Goal: Navigation & Orientation: Understand site structure

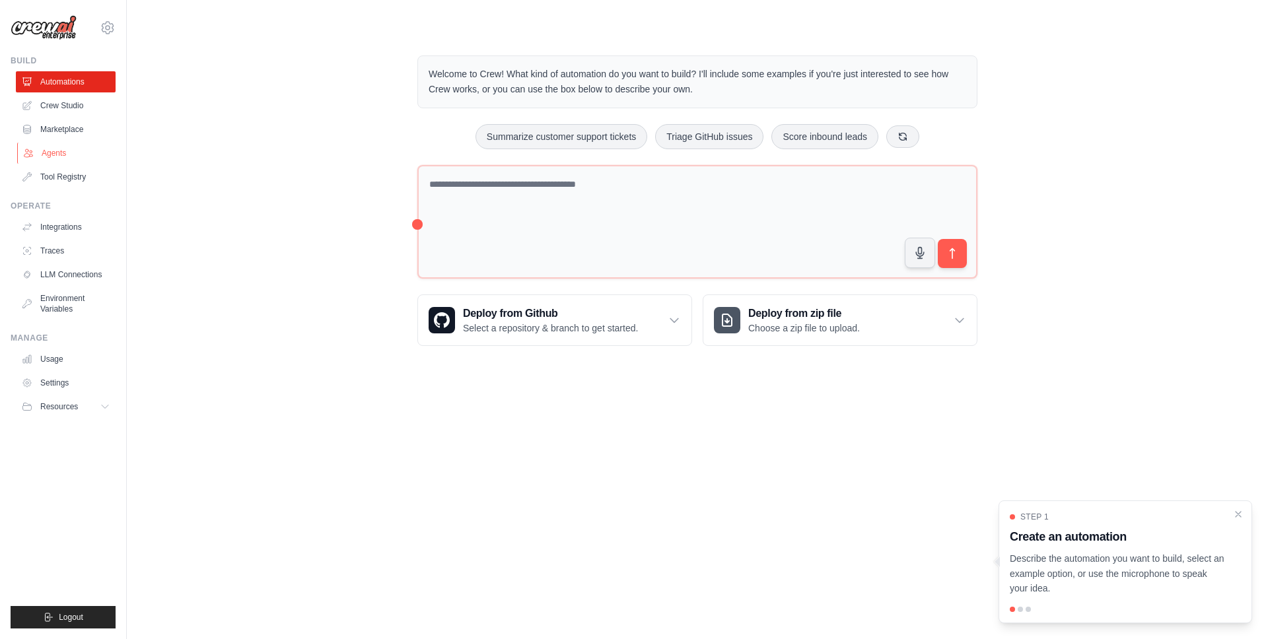
click at [60, 152] on link "Agents" at bounding box center [67, 153] width 100 height 21
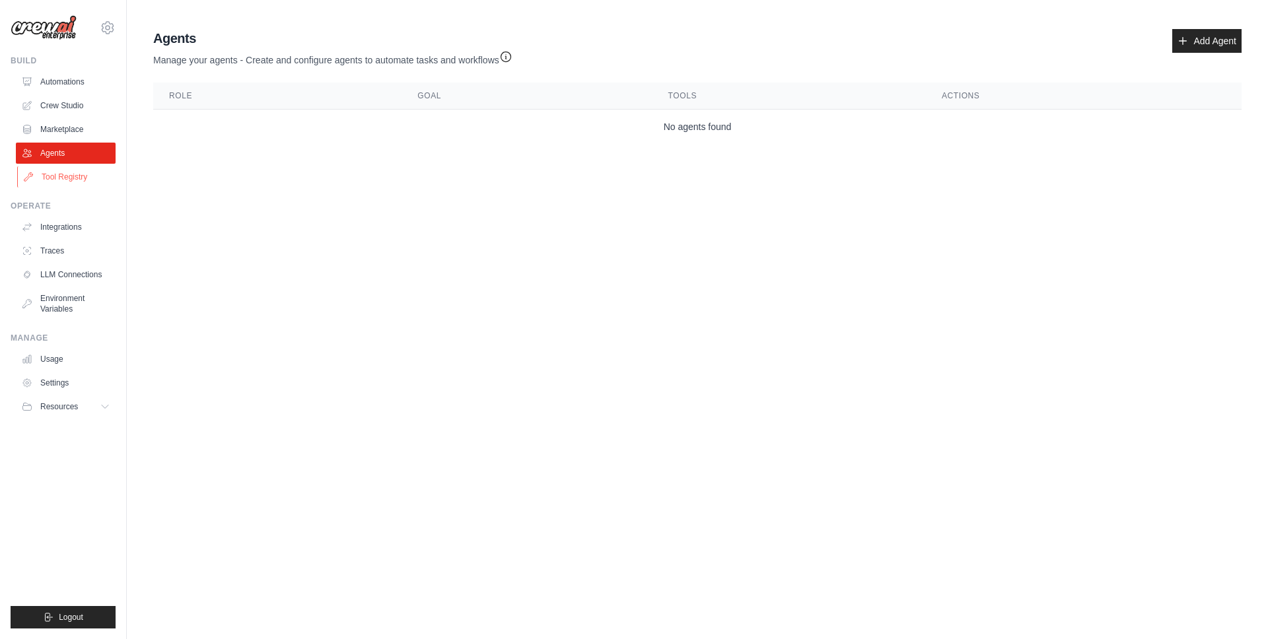
click at [55, 172] on link "Tool Registry" at bounding box center [67, 176] width 100 height 21
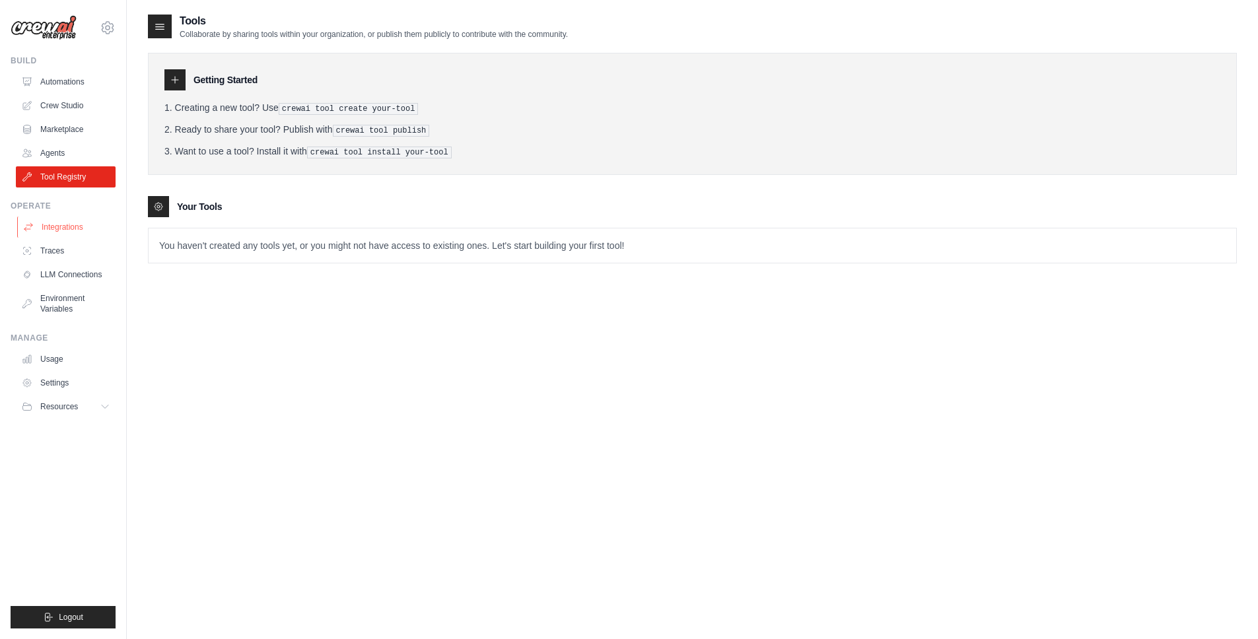
click at [50, 229] on link "Integrations" at bounding box center [67, 227] width 100 height 21
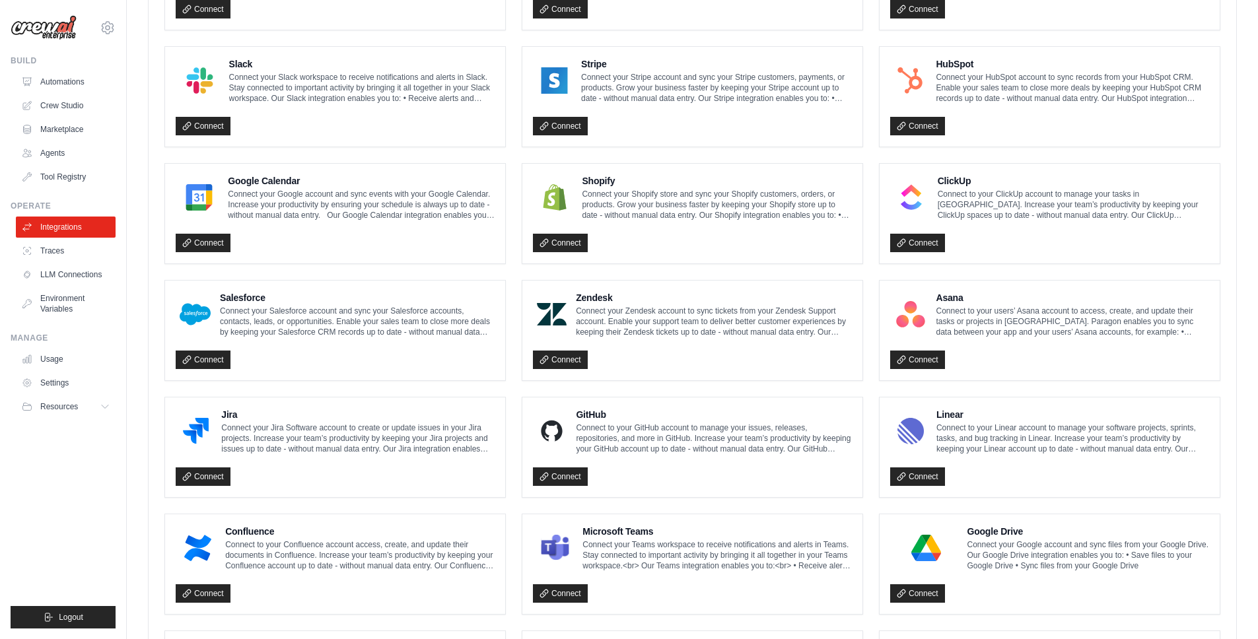
scroll to position [456, 0]
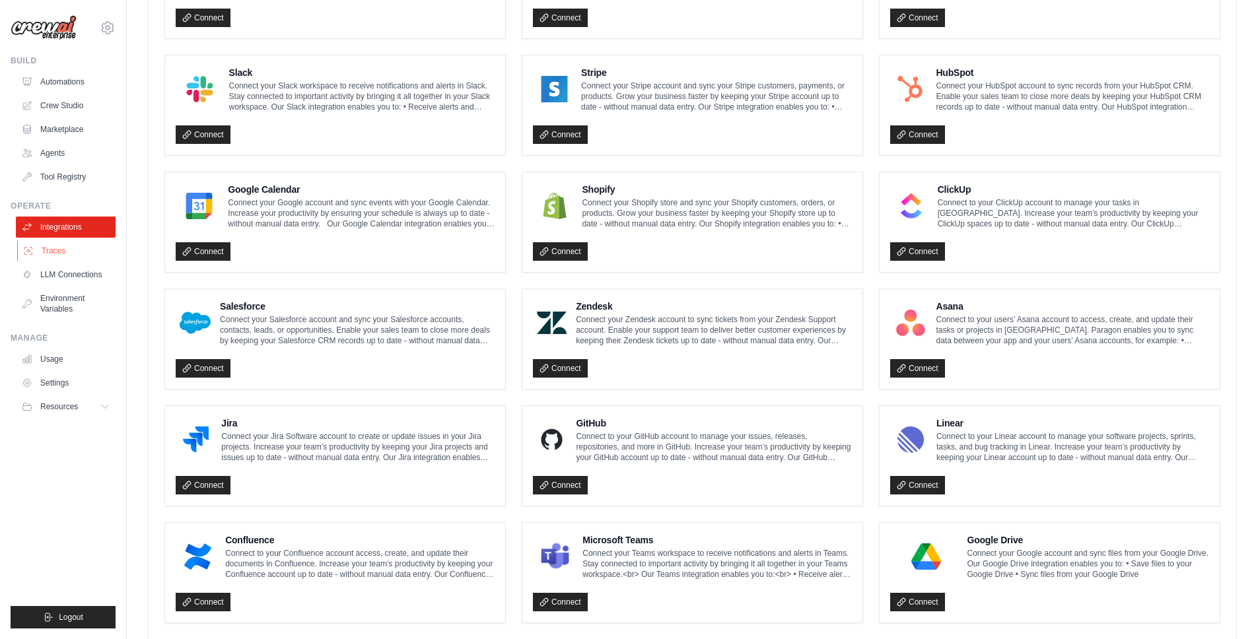
click at [54, 250] on link "Traces" at bounding box center [67, 250] width 100 height 21
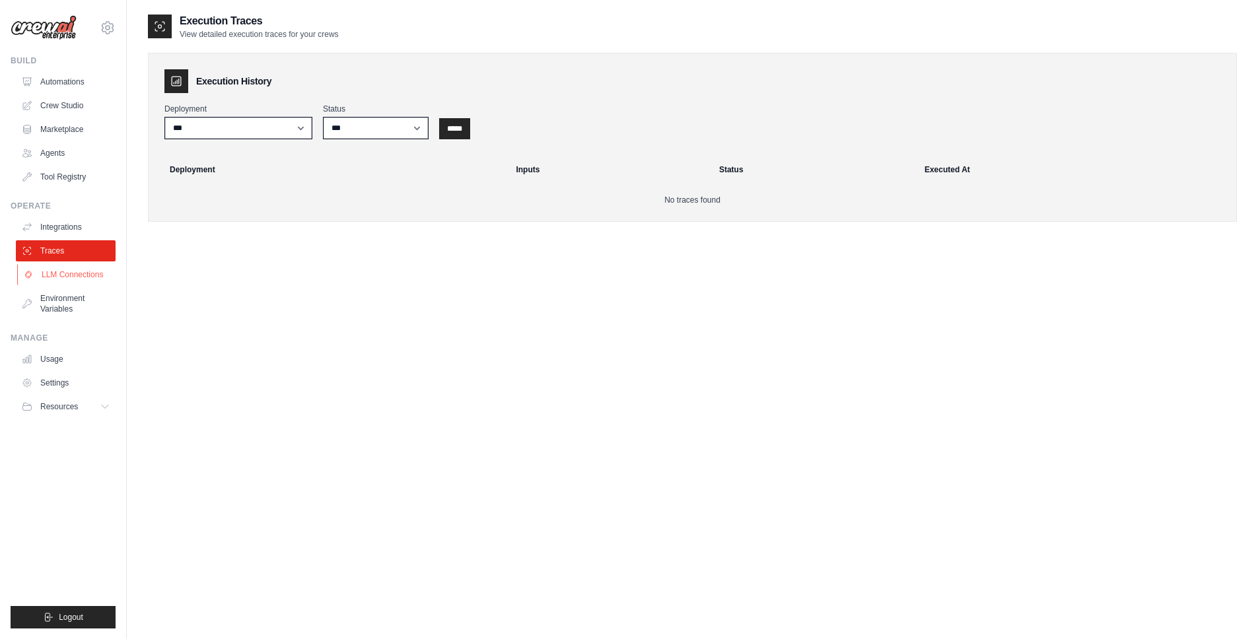
click at [73, 272] on link "LLM Connections" at bounding box center [67, 274] width 100 height 21
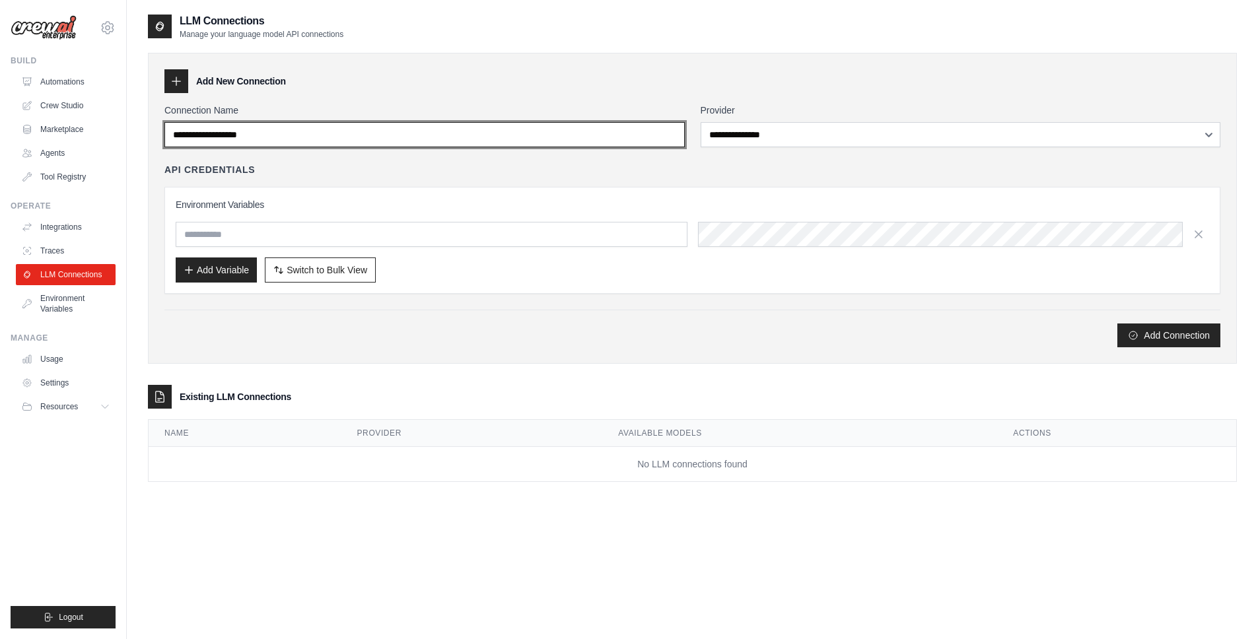
click at [542, 143] on input "Connection Name" at bounding box center [424, 134] width 520 height 25
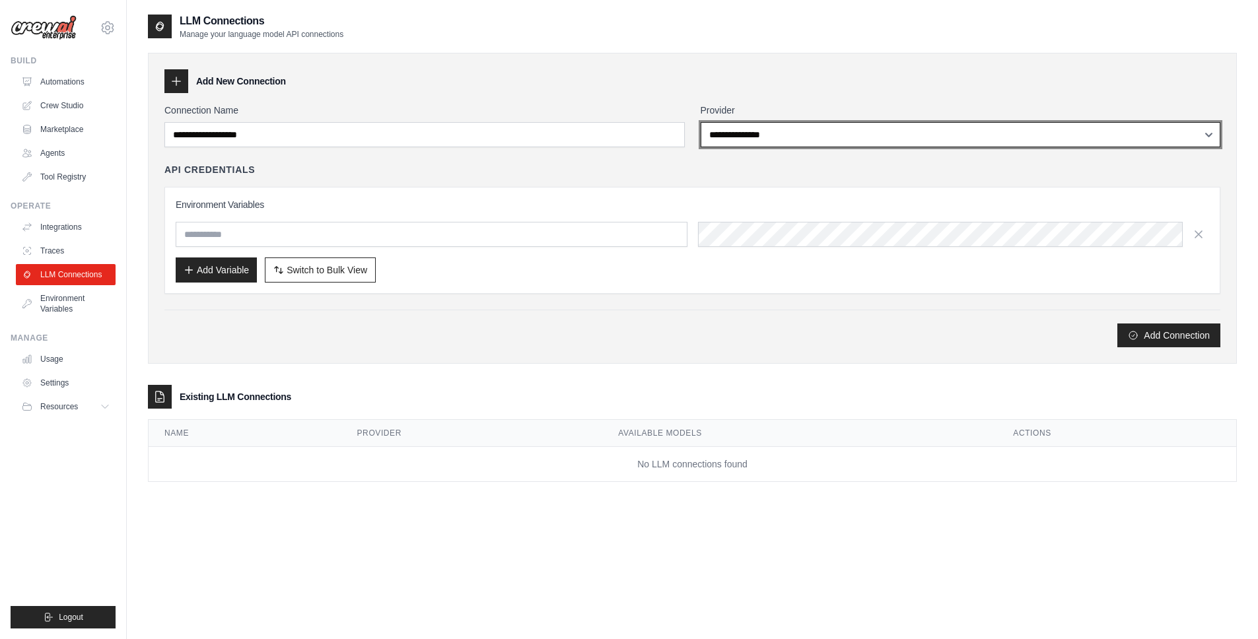
click at [782, 135] on select "**********" at bounding box center [961, 134] width 520 height 25
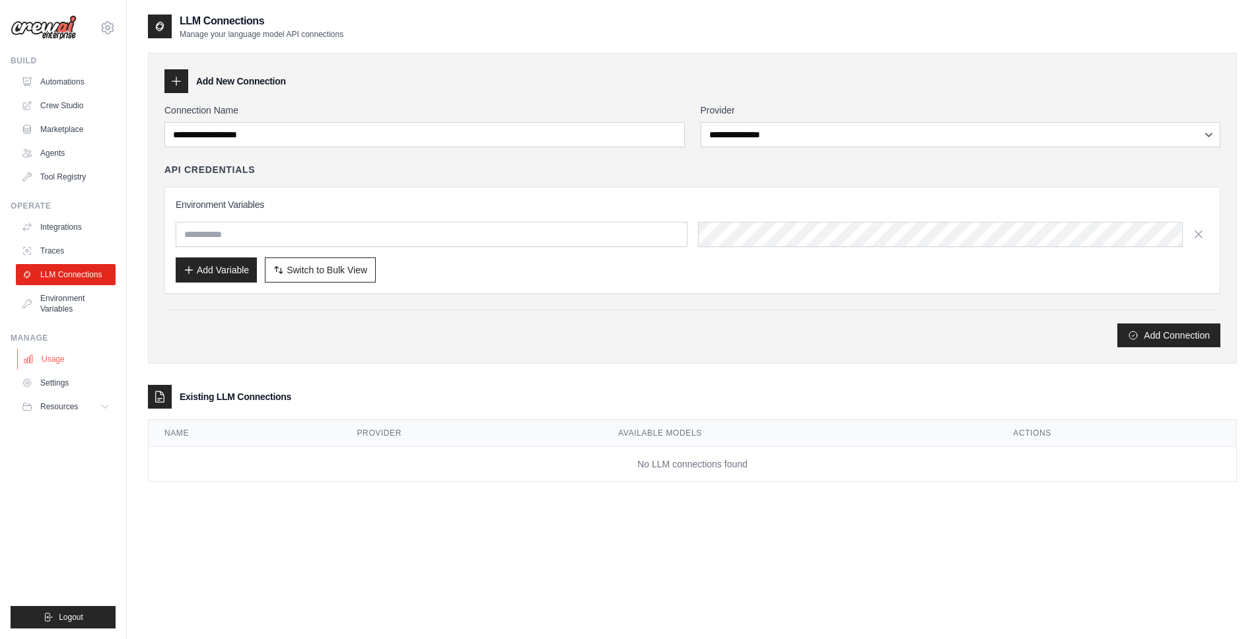
click at [66, 364] on link "Usage" at bounding box center [67, 359] width 100 height 21
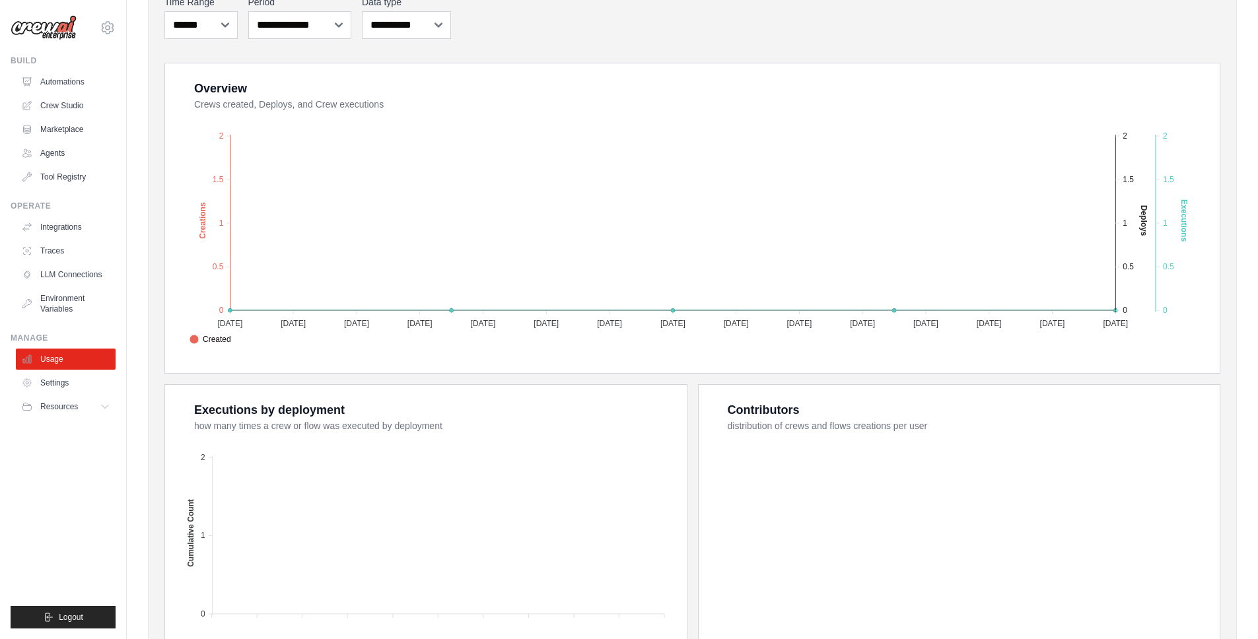
scroll to position [229, 0]
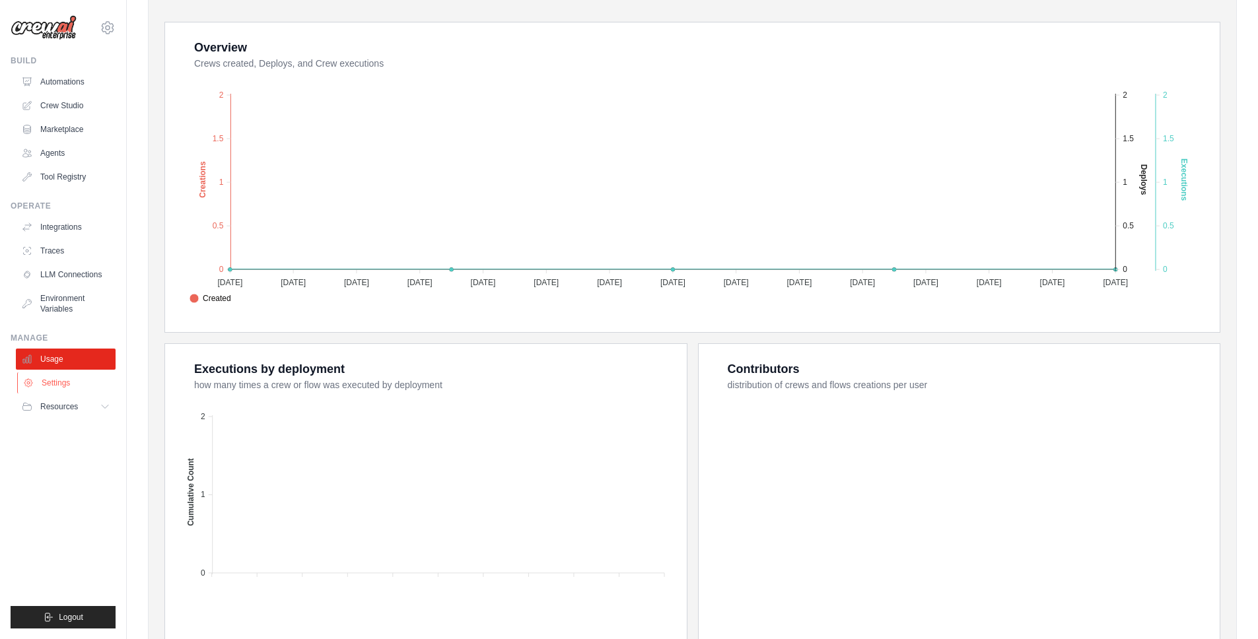
click at [63, 377] on link "Settings" at bounding box center [67, 382] width 100 height 21
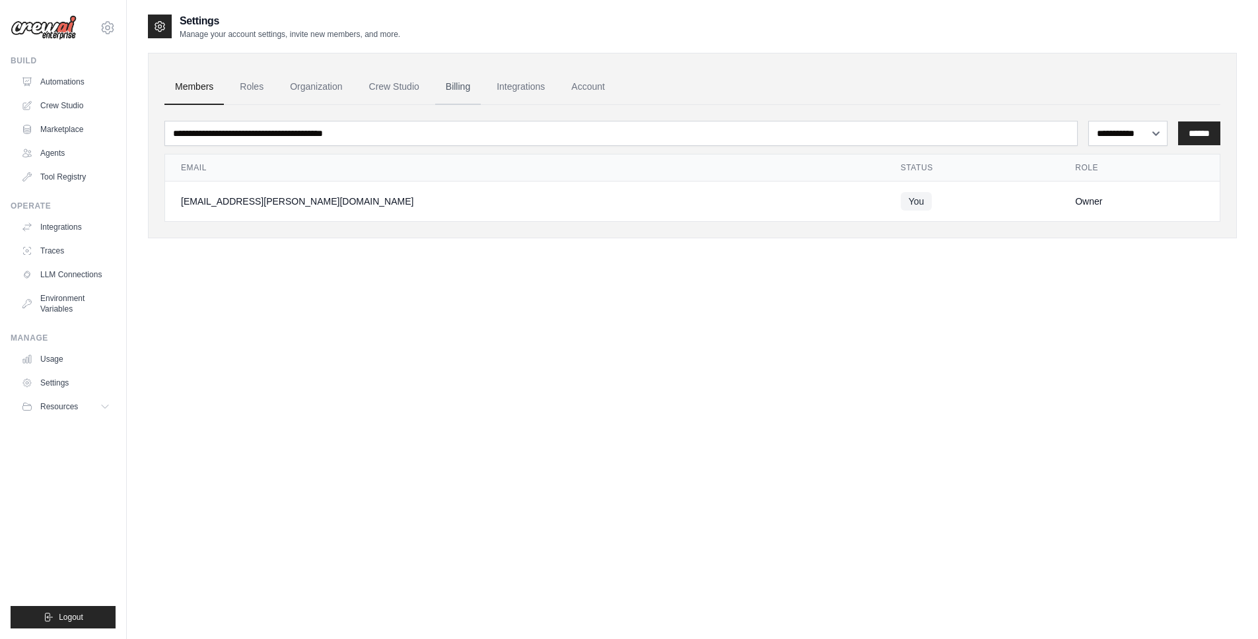
click at [465, 90] on link "Billing" at bounding box center [458, 87] width 46 height 36
